Goal: Information Seeking & Learning: Learn about a topic

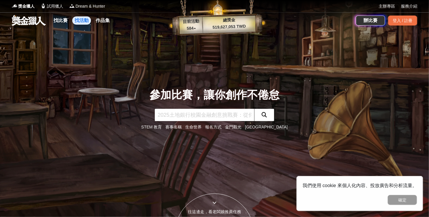
click at [83, 22] on link "找活動" at bounding box center [81, 20] width 19 height 8
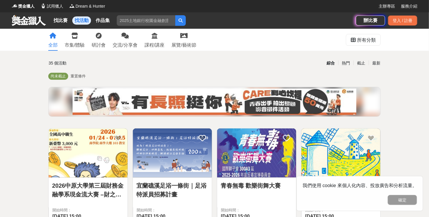
click at [182, 145] on img at bounding box center [172, 152] width 79 height 49
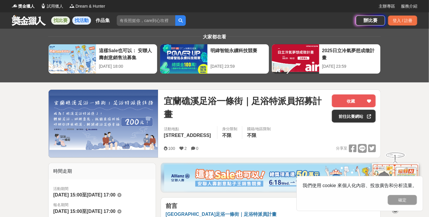
click at [64, 20] on link "找比賽" at bounding box center [60, 20] width 19 height 8
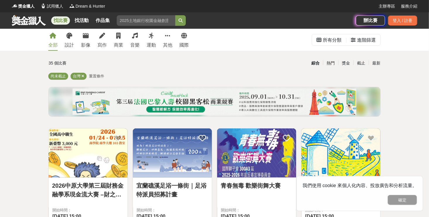
click at [107, 40] on div "全部 設計 影像 寫作 商業 音樂 運動 其他 國際" at bounding box center [119, 40] width 148 height 22
click at [105, 40] on link "寫作" at bounding box center [101, 40] width 9 height 22
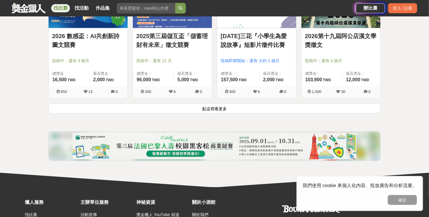
scroll to position [761, 0]
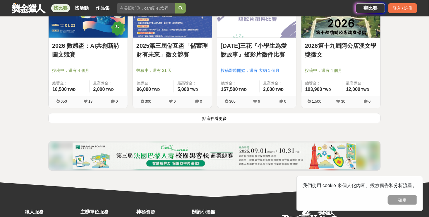
click at [227, 117] on button "點這裡看更多" at bounding box center [214, 118] width 333 height 10
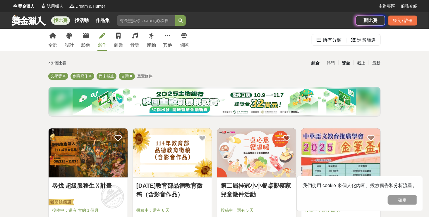
click at [351, 64] on div "獎金" at bounding box center [345, 63] width 15 height 10
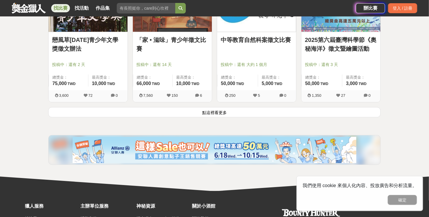
scroll to position [790, 0]
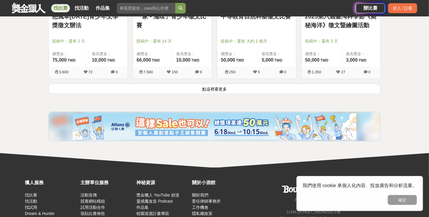
click at [300, 89] on button "點這裡看更多" at bounding box center [214, 88] width 333 height 10
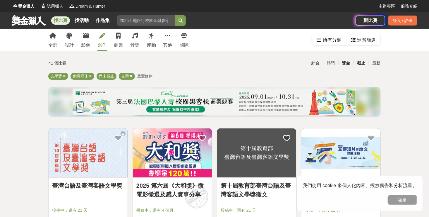
click at [363, 64] on div "截止" at bounding box center [361, 63] width 15 height 10
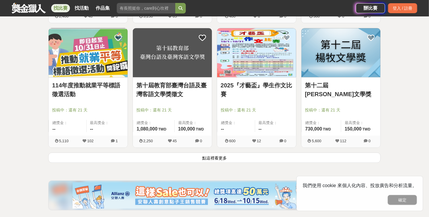
scroll to position [725, 0]
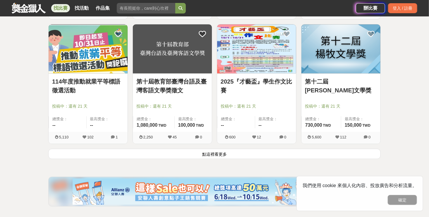
click at [214, 153] on button "點這裡看更多" at bounding box center [214, 153] width 333 height 10
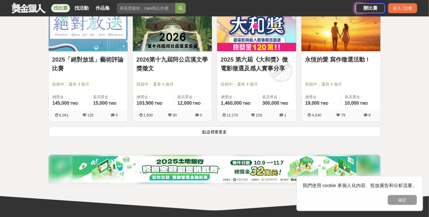
scroll to position [1451, 0]
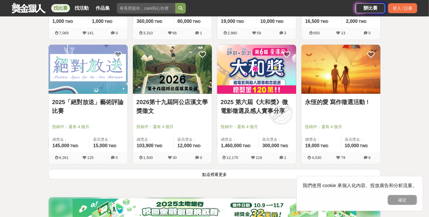
click at [208, 174] on button "點這裡看更多" at bounding box center [214, 174] width 333 height 10
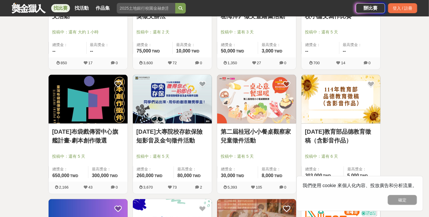
scroll to position [31, 0]
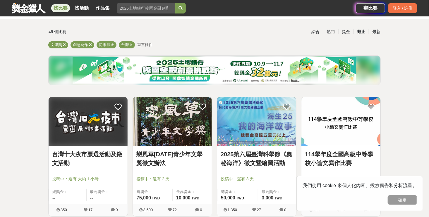
click at [377, 32] on div "最新" at bounding box center [376, 32] width 15 height 10
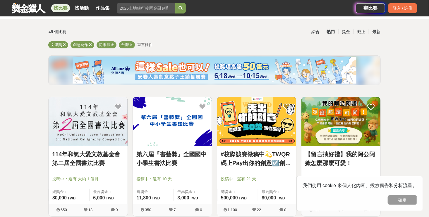
click at [328, 34] on div "熱門" at bounding box center [330, 32] width 15 height 10
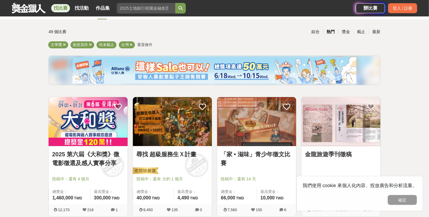
click at [148, 45] on span "重置條件" at bounding box center [144, 44] width 15 height 4
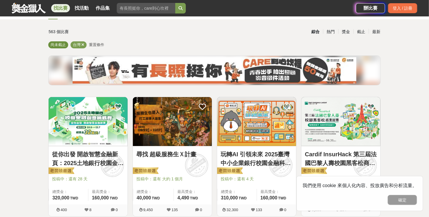
click at [62, 43] on span "尚未截止" at bounding box center [58, 44] width 15 height 4
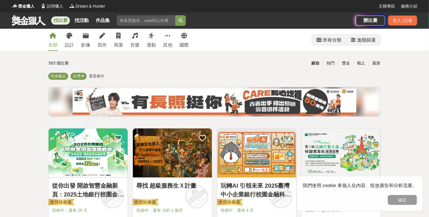
click at [362, 41] on div "進階篩選" at bounding box center [366, 40] width 19 height 12
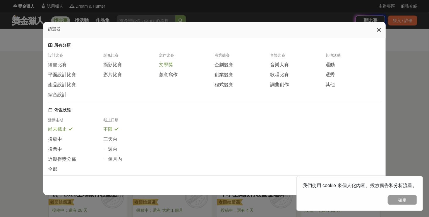
click at [164, 68] on span "文學獎" at bounding box center [166, 65] width 14 height 6
click at [167, 77] on span "創意寫作" at bounding box center [168, 74] width 19 height 6
click at [336, 67] on div "運動" at bounding box center [354, 64] width 56 height 6
click at [56, 124] on div "活動走期" at bounding box center [76, 121] width 56 height 9
click at [64, 132] on span "尚未截止" at bounding box center [57, 129] width 19 height 6
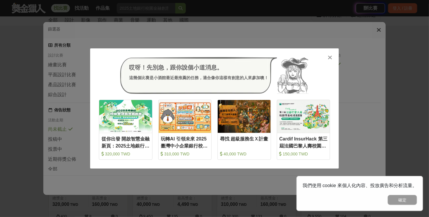
scroll to position [88, 0]
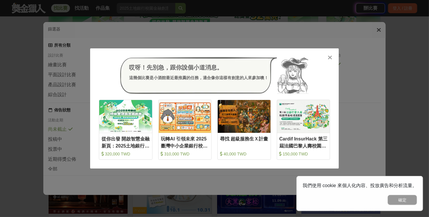
drag, startPoint x: 399, startPoint y: 199, endPoint x: 390, endPoint y: 186, distance: 15.9
click at [399, 199] on button "確定" at bounding box center [402, 200] width 29 height 10
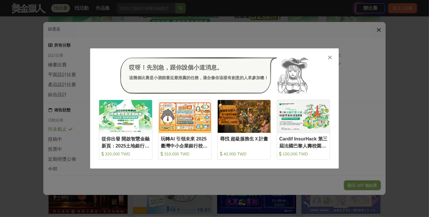
click at [329, 57] on icon at bounding box center [330, 57] width 4 height 6
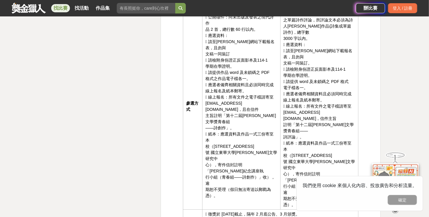
scroll to position [1025, 0]
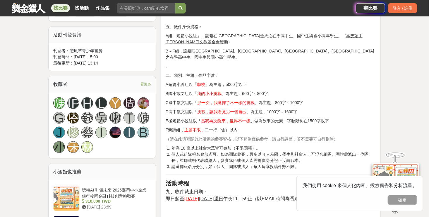
scroll to position [337, 0]
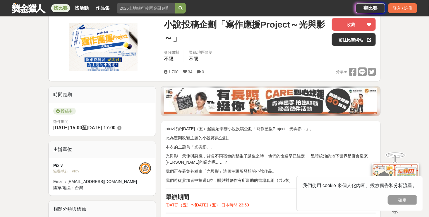
scroll to position [146, 0]
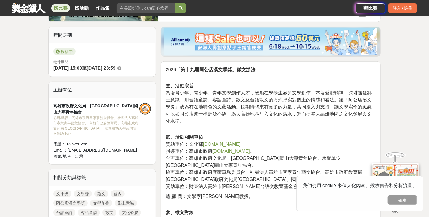
scroll to position [146, 0]
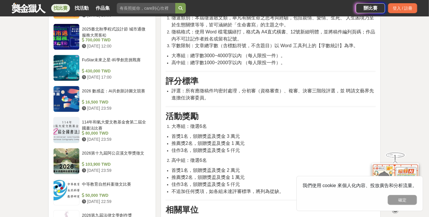
scroll to position [498, 0]
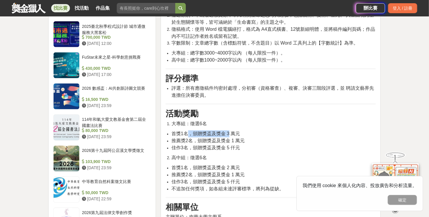
drag, startPoint x: 189, startPoint y: 127, endPoint x: 275, endPoint y: 125, distance: 85.8
click at [267, 130] on li "首獎1名，頒贈獎盃及獎金 3 萬元" at bounding box center [274, 133] width 204 height 7
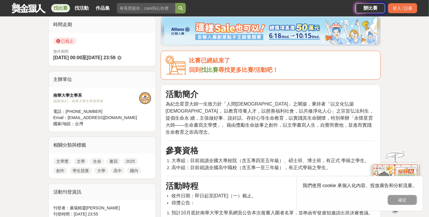
scroll to position [146, 0]
click at [82, 169] on link "學生競賽" at bounding box center [81, 170] width 22 height 7
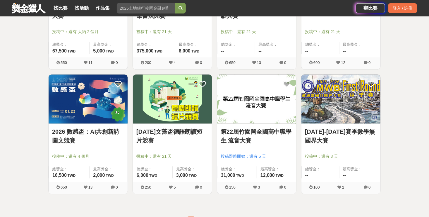
scroll to position [761, 0]
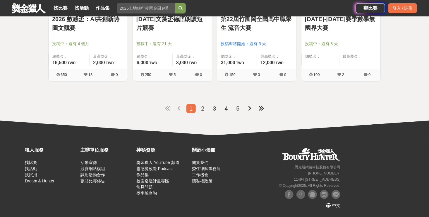
click at [205, 113] on li "2" at bounding box center [202, 108] width 9 height 9
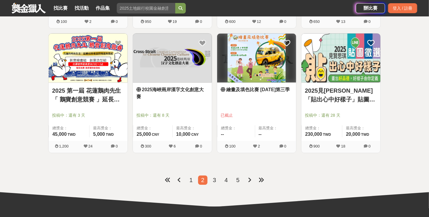
scroll to position [768, 0]
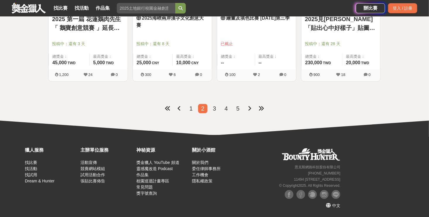
click at [193, 110] on span "1" at bounding box center [190, 108] width 3 height 6
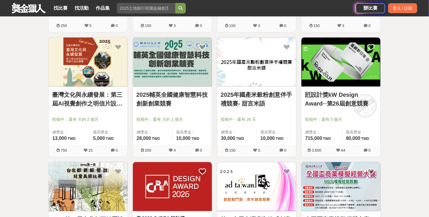
scroll to position [542, 0]
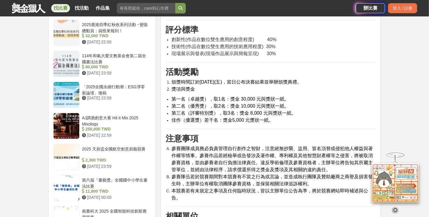
scroll to position [556, 0]
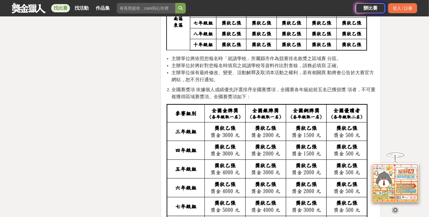
scroll to position [1493, 0]
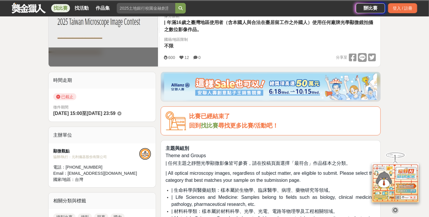
scroll to position [117, 0]
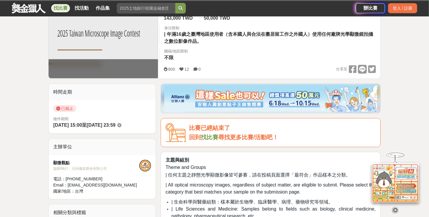
drag, startPoint x: 92, startPoint y: 125, endPoint x: 132, endPoint y: 124, distance: 40.4
click at [132, 124] on div "徵件期間 [DATE] 15:00 至 [DATE] 23:59" at bounding box center [102, 122] width 98 height 13
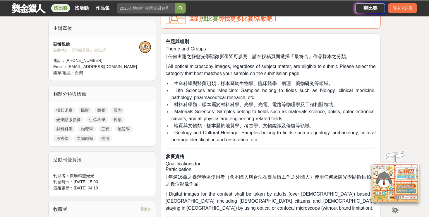
scroll to position [234, 0]
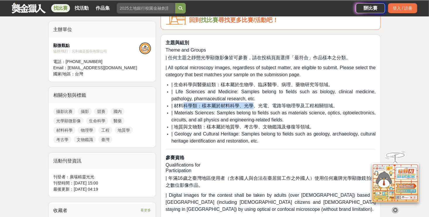
drag, startPoint x: 185, startPoint y: 105, endPoint x: 261, endPoint y: 104, distance: 75.5
click at [258, 104] on span "| 材料科學類：樣本屬於材料科學、光學、光電、電路等物理學及工程相關領域。" at bounding box center [255, 105] width 167 height 5
drag, startPoint x: 261, startPoint y: 104, endPoint x: 337, endPoint y: 104, distance: 76.1
click at [345, 103] on li "| 材料科學類：樣本屬於材料科學、光學、光電、電路等物理學及工程相關領域。" at bounding box center [274, 105] width 204 height 7
drag, startPoint x: 337, startPoint y: 104, endPoint x: 333, endPoint y: 104, distance: 3.5
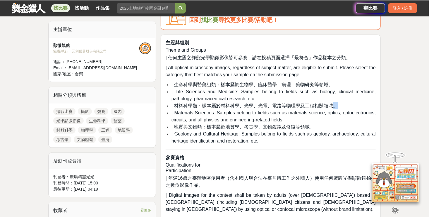
click at [333, 104] on li "| 材料科學類：樣本屬於材料科學、光學、光電、電路等物理學及工程相關領域。" at bounding box center [274, 105] width 204 height 7
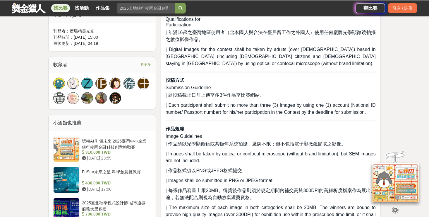
scroll to position [381, 0]
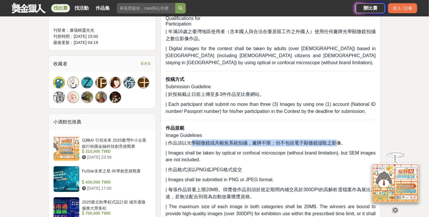
drag, startPoint x: 190, startPoint y: 143, endPoint x: 338, endPoint y: 144, distance: 148.1
click at [338, 144] on span "| 作品須以光學顯微鏡或共軛焦系統拍攝，廠牌不限；但不包括電子顯微鏡擷取之影像。" at bounding box center [256, 142] width 181 height 5
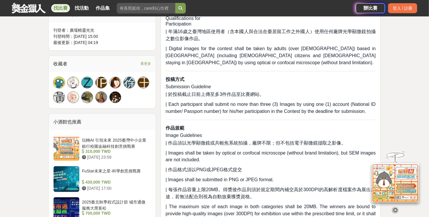
drag, startPoint x: 338, startPoint y: 144, endPoint x: 321, endPoint y: 124, distance: 26.8
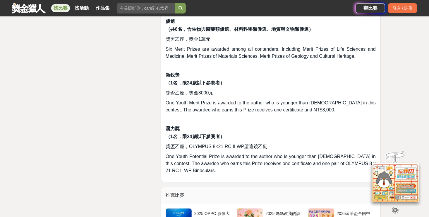
scroll to position [966, 0]
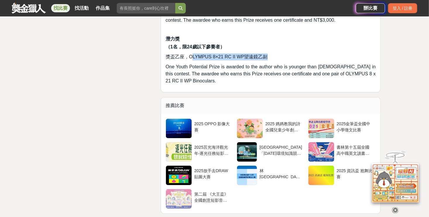
drag, startPoint x: 192, startPoint y: 57, endPoint x: 276, endPoint y: 59, distance: 84.0
click at [276, 59] on p "獎盃乙座，OLYMPUS 8×21 RC II WP望遠鏡乙副" at bounding box center [271, 56] width 210 height 7
drag, startPoint x: 276, startPoint y: 59, endPoint x: 282, endPoint y: 77, distance: 19.6
click at [282, 77] on p "One Youth Potential Prize is awarded to the author who is younger than [DEMOGRA…" at bounding box center [271, 73] width 210 height 21
click at [219, 124] on div "2025 OPPO 影像大賽" at bounding box center [212, 126] width 37 height 11
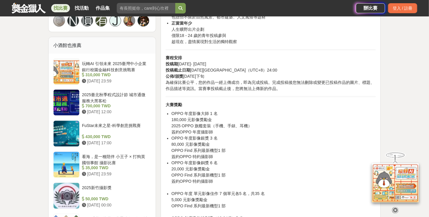
scroll to position [439, 0]
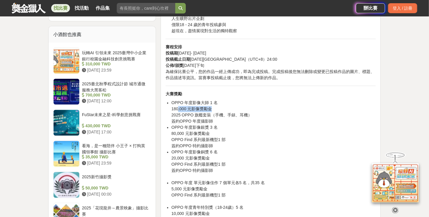
drag, startPoint x: 178, startPoint y: 107, endPoint x: 211, endPoint y: 107, distance: 32.5
click at [211, 107] on li "OPPO 年度影像大師 1 名 180,000 元影像獎勵金 2025 OPPO 旗艦套裝（手機、手錶、耳機） 簽約OPPO 年度攝影師" at bounding box center [274, 112] width 204 height 25
drag, startPoint x: 211, startPoint y: 107, endPoint x: 192, endPoint y: 56, distance: 55.0
click at [192, 56] on p "賽程安排 投稿期 [DATE]- [DATE] 投稿截止日期 [DATE]北京時間（UTC+8）24:00 公佈/頒獎 [DATE]下旬 為確保比賽公平，您的…" at bounding box center [271, 62] width 210 height 37
drag, startPoint x: 196, startPoint y: 61, endPoint x: 262, endPoint y: 61, distance: 65.6
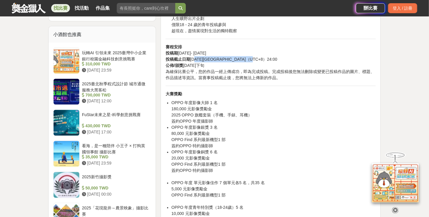
click at [262, 61] on p "賽程安排 投稿期 [DATE]- [DATE] 投稿截止日期 [DATE]北京時間（UTC+8）24:00 公佈/頒獎 [DATE]下旬 為確保比賽公平，您的…" at bounding box center [271, 62] width 210 height 37
drag, startPoint x: 201, startPoint y: 69, endPoint x: 354, endPoint y: 78, distance: 153.9
click at [354, 78] on p "賽程安排 投稿期 [DATE]- [DATE] 投稿截止日期 [DATE]北京時間（UTC+8）24:00 公佈/頒獎 [DATE]下旬 為確保比賽公平，您的…" at bounding box center [271, 62] width 210 height 37
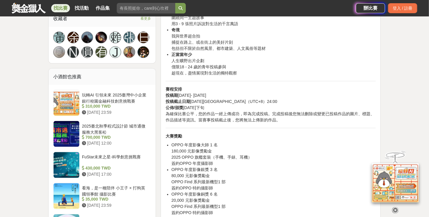
scroll to position [404, 0]
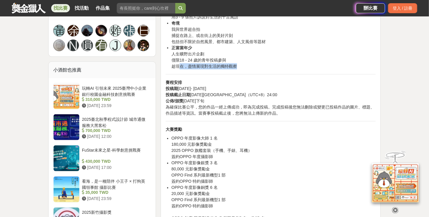
drag, startPoint x: 178, startPoint y: 66, endPoint x: 256, endPoint y: 66, distance: 77.3
click at [256, 66] on li "正當當年少 人生曠野出片企劃 僅限18 - 24 歲的青年投稿參與 趁現在，盡情展現對生活的獨特觀察" at bounding box center [274, 57] width 204 height 25
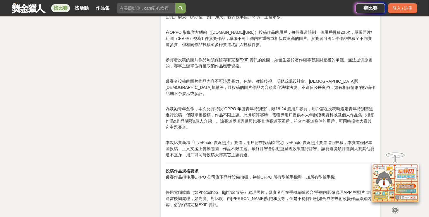
scroll to position [989, 0]
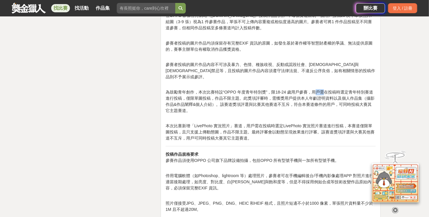
drag, startPoint x: 314, startPoint y: 86, endPoint x: 327, endPoint y: 86, distance: 12.9
click at [323, 89] on p "為鼓勵青年創作，本次比賽特設“OPPO 年度青年特別獎”，限18-24 歲用戶參賽，用戶需在投稿時選定青年特別賽道進行投稿，僅限單圖投稿，作品不限主題。此獎項…" at bounding box center [271, 104] width 210 height 31
drag, startPoint x: 327, startPoint y: 86, endPoint x: 331, endPoint y: 86, distance: 3.8
click at [331, 89] on p "為鼓勵青年創作，本次比賽特設“OPPO 年度青年特別獎”，限18-24 歲用戶參賽，用戶需在投稿時選定青年特別賽道進行投稿，僅限單圖投稿，作品不限主題。此獎項…" at bounding box center [271, 104] width 210 height 31
drag, startPoint x: 331, startPoint y: 86, endPoint x: 361, endPoint y: 86, distance: 29.9
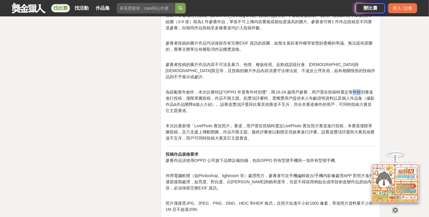
click at [361, 89] on p "為鼓勵青年創作，本次比賽特設“OPPO 年度青年特別獎”，限18-24 歲用戶參賽，用戶需在投稿時選定青年特別賽道進行投稿，僅限單圖投稿，作品不限主題。此獎項…" at bounding box center [271, 104] width 210 height 31
drag, startPoint x: 257, startPoint y: 90, endPoint x: 374, endPoint y: 94, distance: 117.1
click at [374, 94] on p "為鼓勵青年創作，本次比賽特設“OPPO 年度青年特別獎”，限18-24 歲用戶參賽，用戶需在投稿時選定青年特別賽道進行投稿，僅限單圖投稿，作品不限主題。此獎項…" at bounding box center [271, 104] width 210 height 31
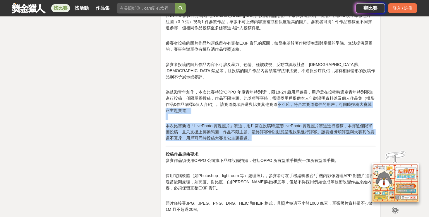
drag, startPoint x: 275, startPoint y: 97, endPoint x: 326, endPoint y: 131, distance: 61.5
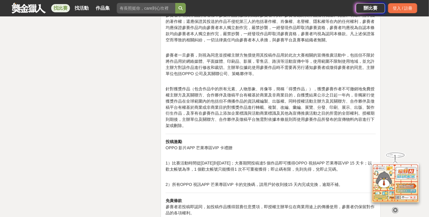
scroll to position [1516, 0]
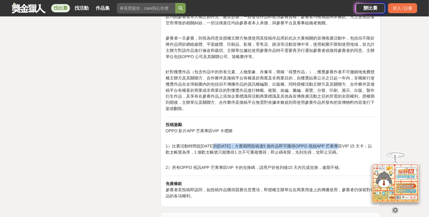
drag, startPoint x: 216, startPoint y: 139, endPoint x: 333, endPoint y: 138, distance: 116.8
click at [333, 143] on p "1）比賽活動時間從[DATE]到[DATE]；大賽期間投稿達5 個作品即可獲得OPPO 視頻APP 芒果專區VIP 15 天卡；以歡太帳號為準，1 個歡太帳號…" at bounding box center [271, 152] width 210 height 18
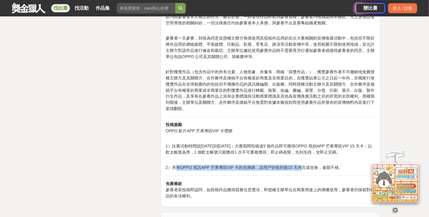
drag, startPoint x: 180, startPoint y: 159, endPoint x: 299, endPoint y: 160, distance: 119.4
click at [299, 165] on p "2）所有OPPO 視訊APP 芒果專區VIP 卡的兌換碼，請用戶於收到後15 天內完成兌換，逾期不補。" at bounding box center [271, 168] width 210 height 6
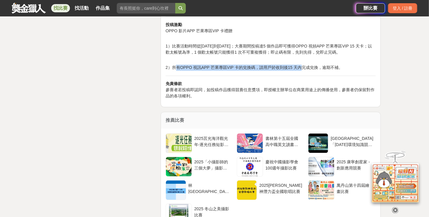
scroll to position [1663, 0]
